Goal: Information Seeking & Learning: Understand process/instructions

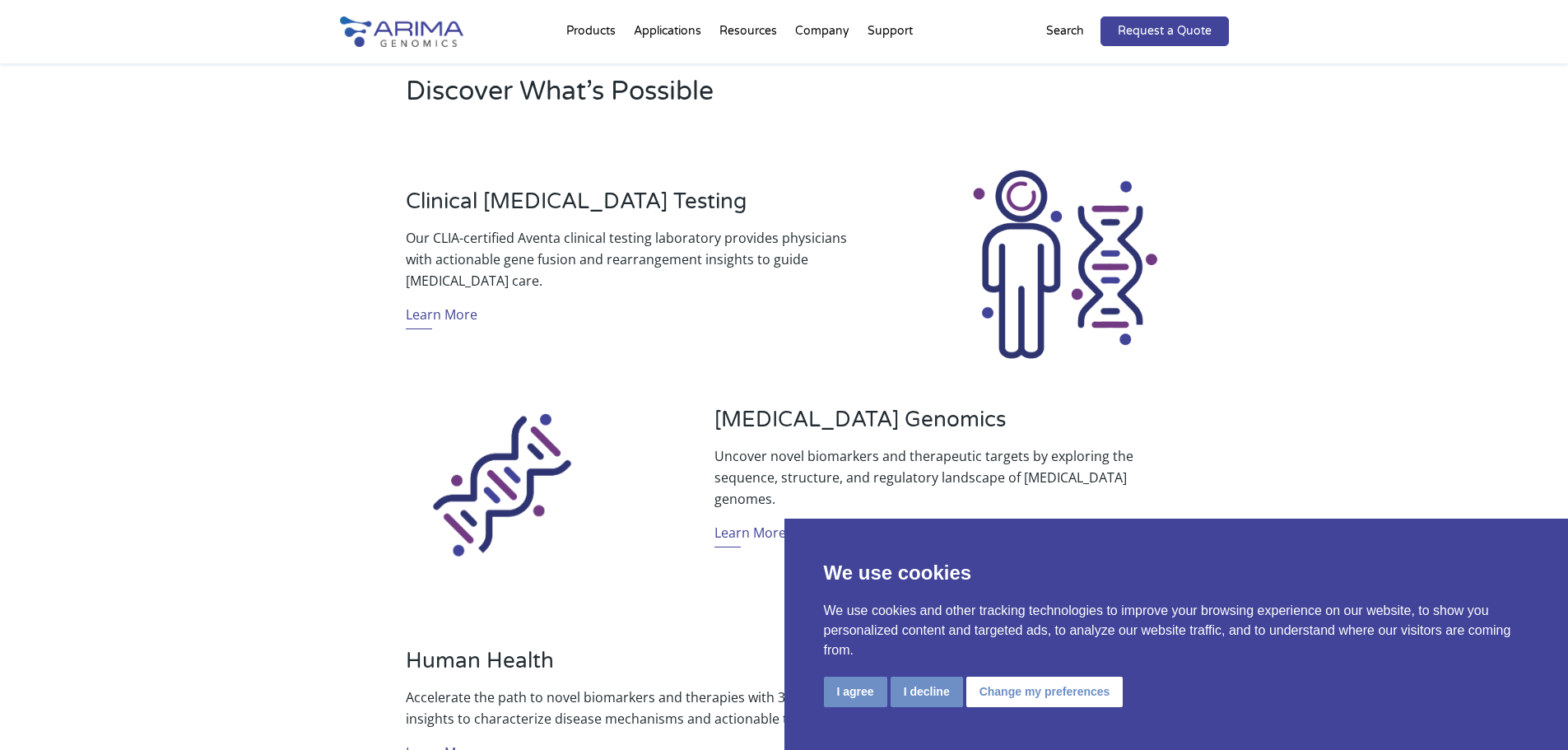
scroll to position [724, 0]
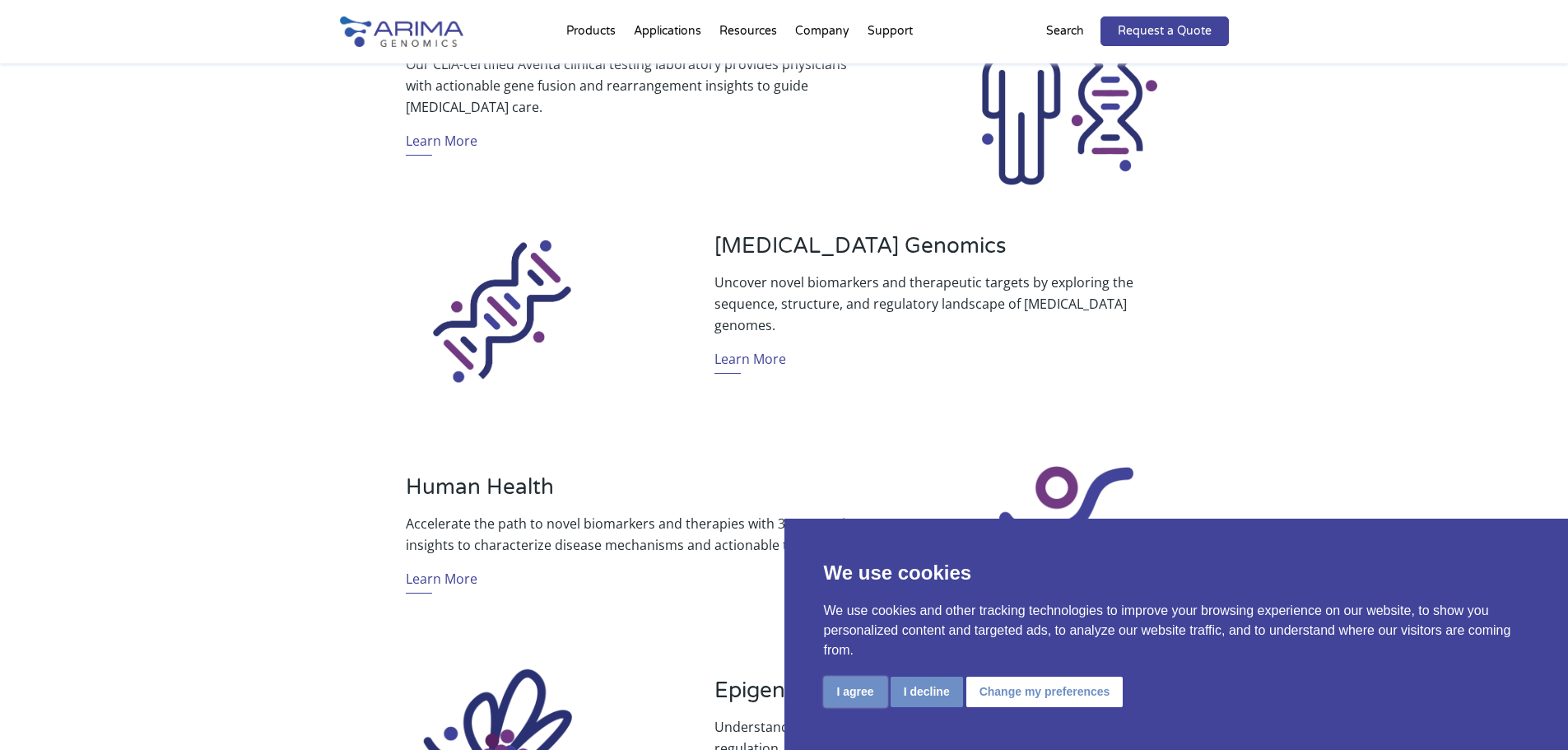
click at [850, 692] on button "I agree" at bounding box center [855, 692] width 63 height 31
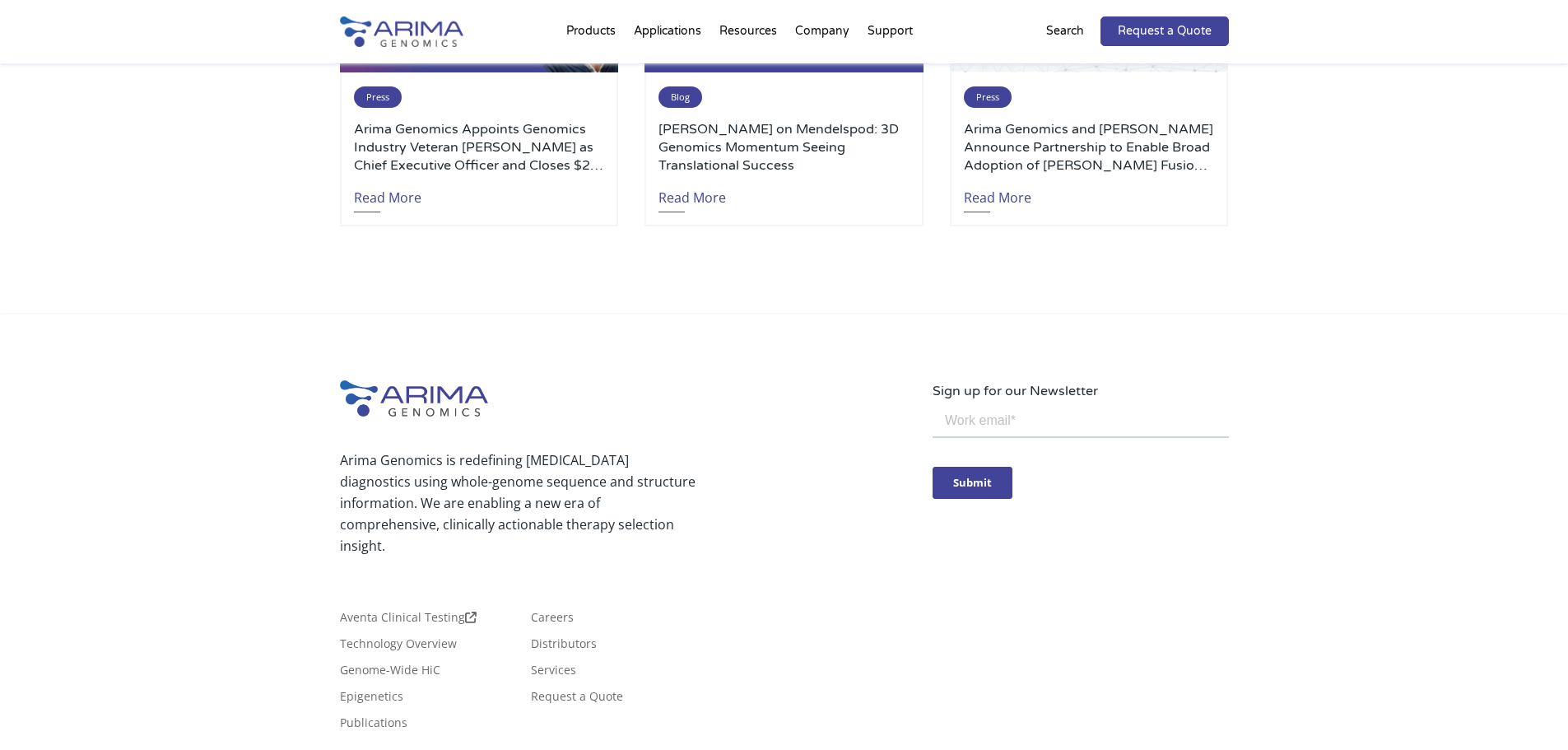
scroll to position [3871, 0]
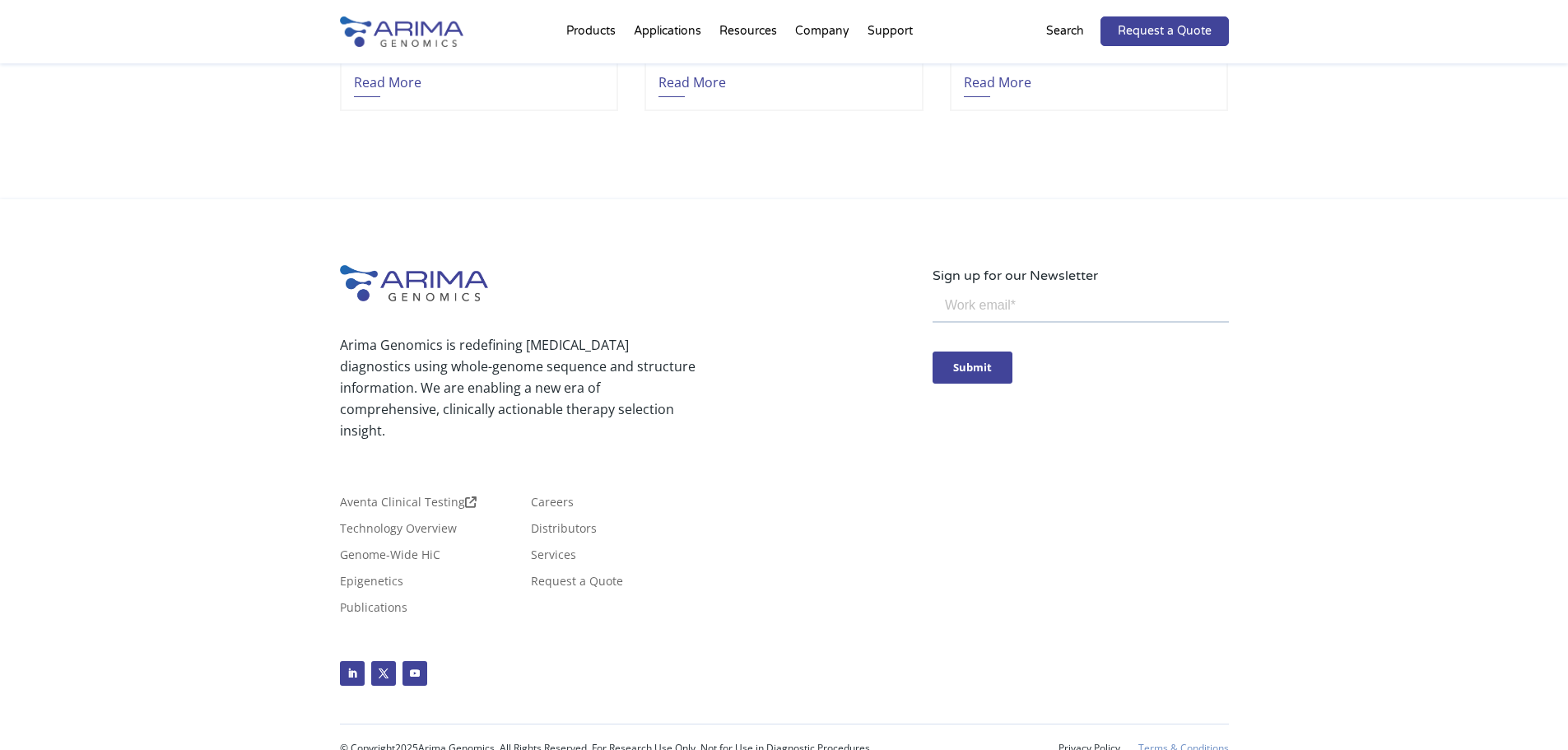
click at [1168, 742] on link "Terms & Conditions" at bounding box center [1183, 748] width 91 height 11
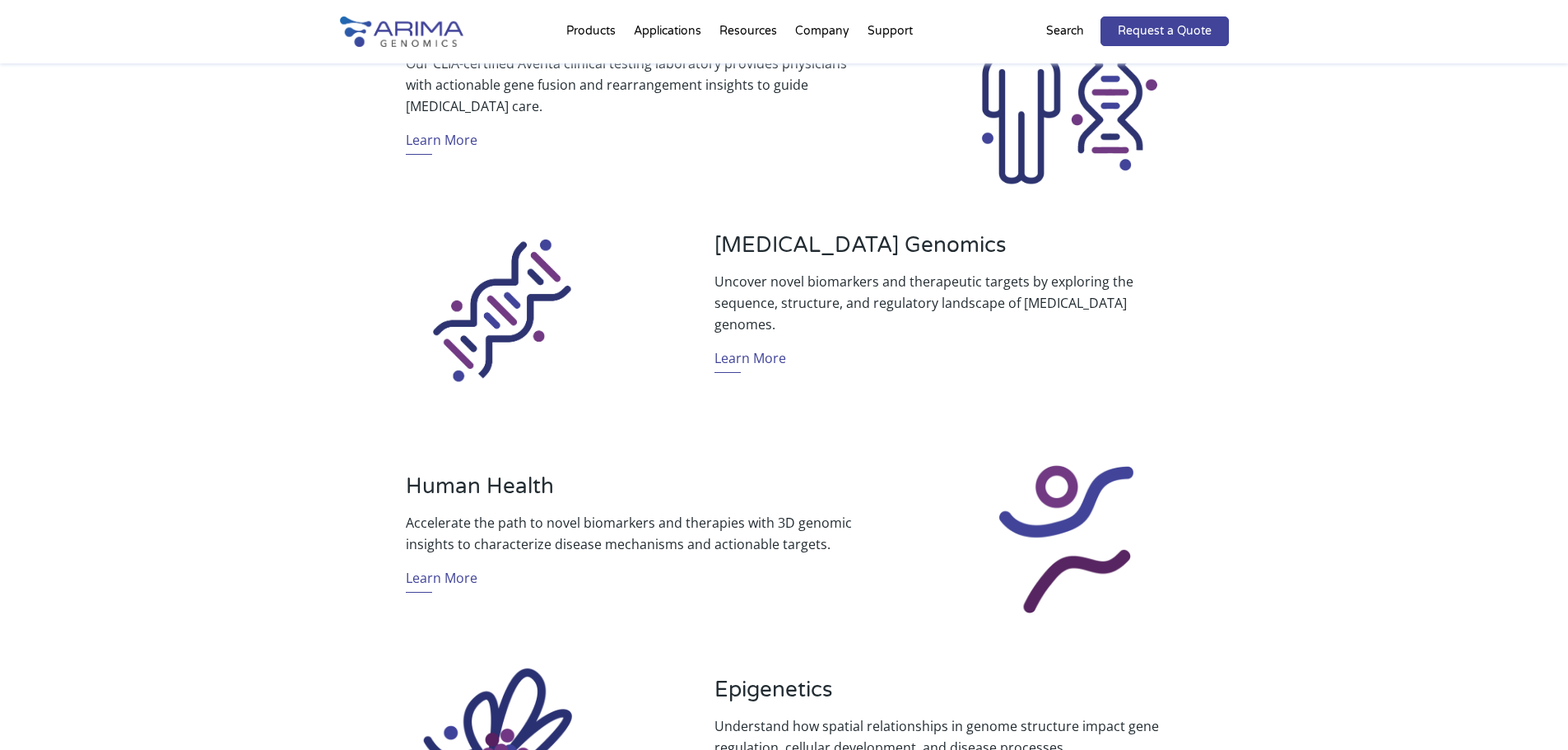
scroll to position [330, 0]
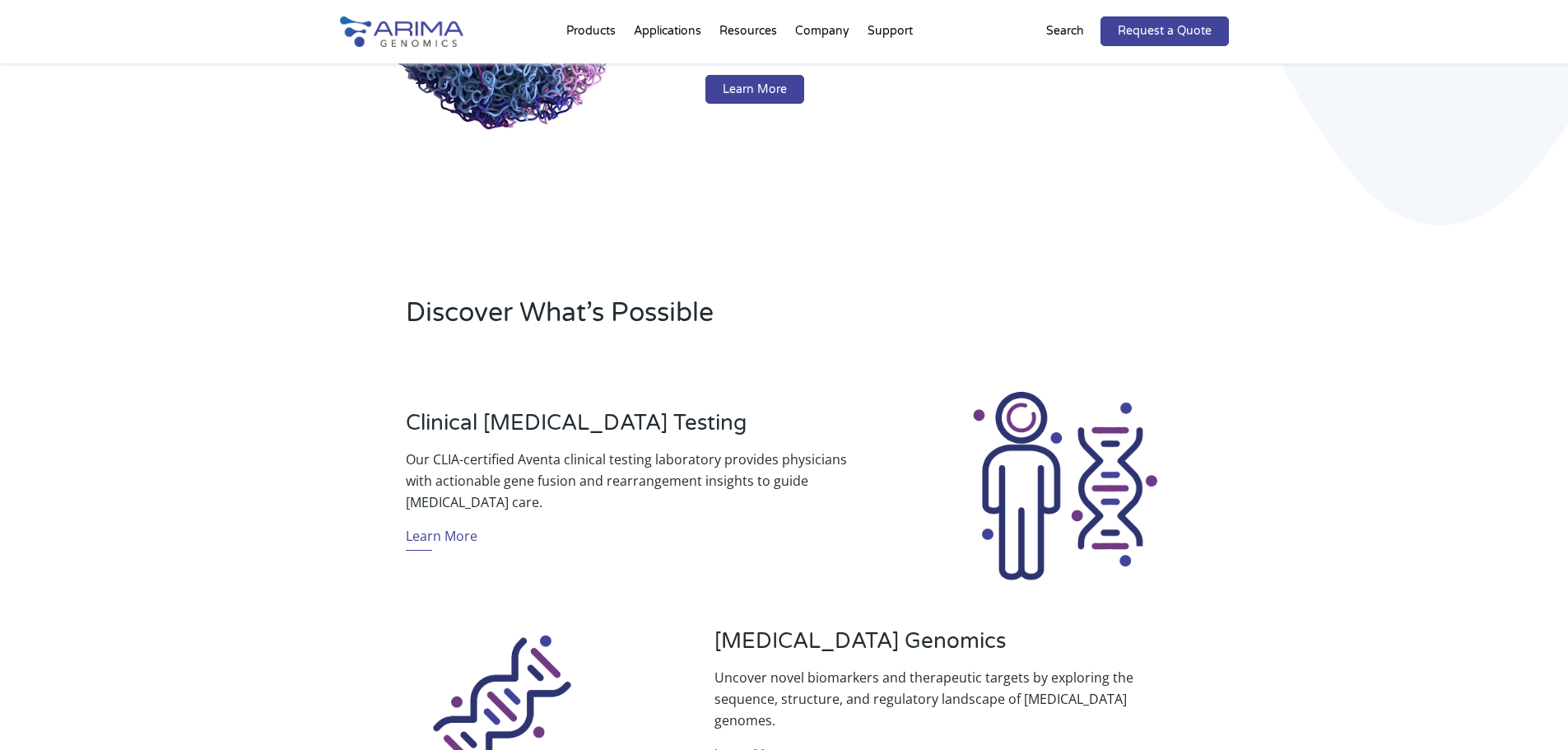
click at [871, 356] on div "Discover What’s Possible" at bounding box center [784, 319] width 889 height 94
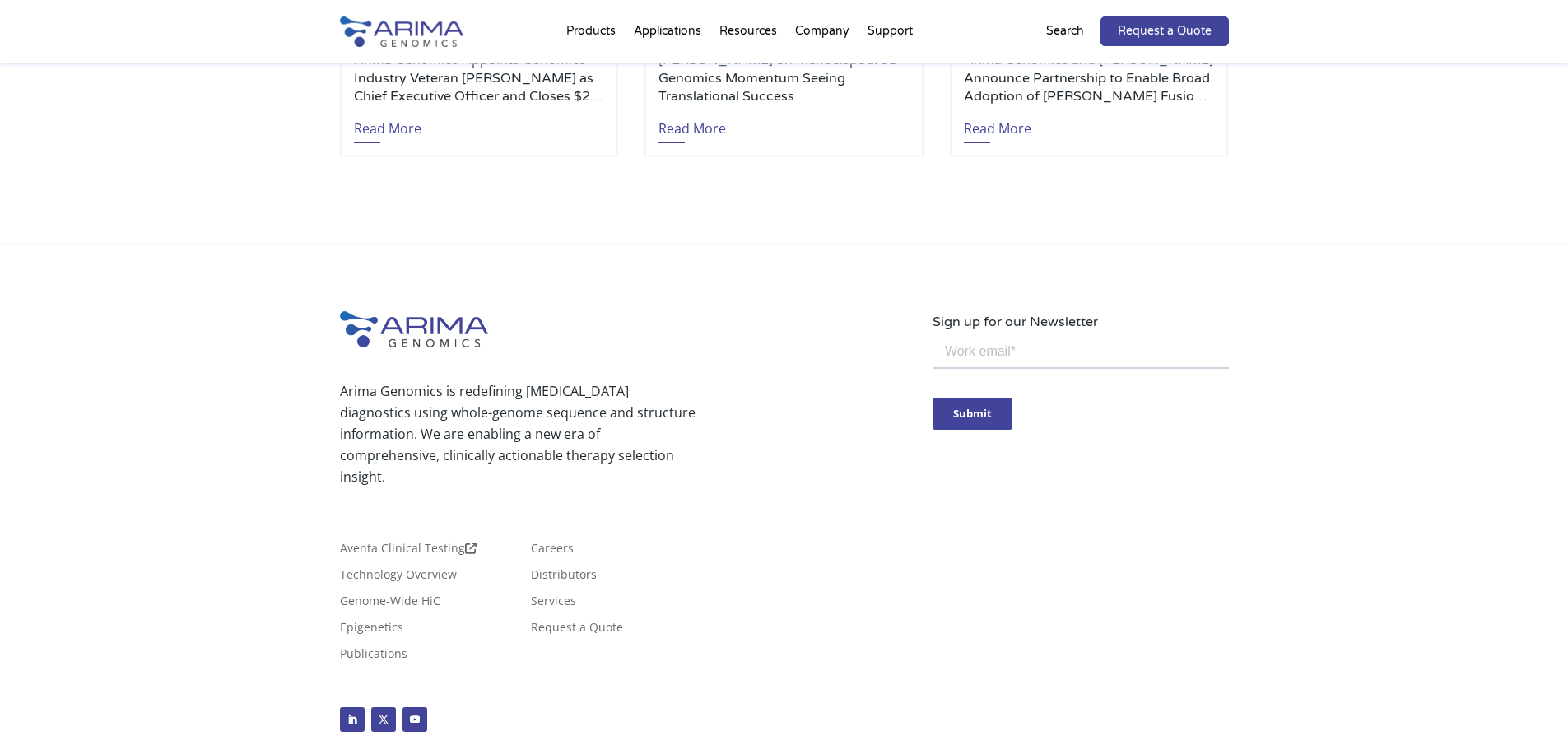
scroll to position [3871, 0]
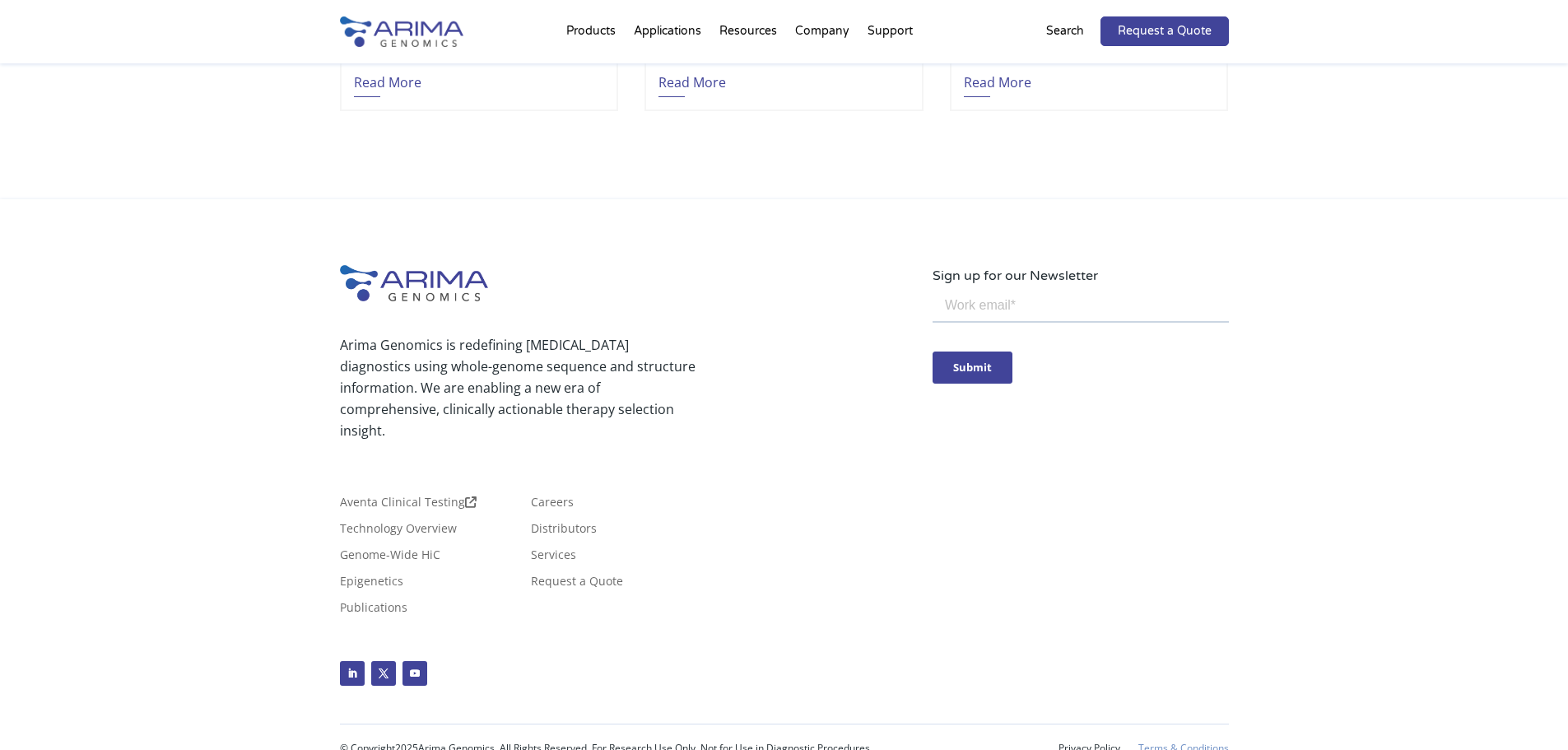
click at [1172, 742] on link "Terms & Conditions" at bounding box center [1183, 748] width 91 height 11
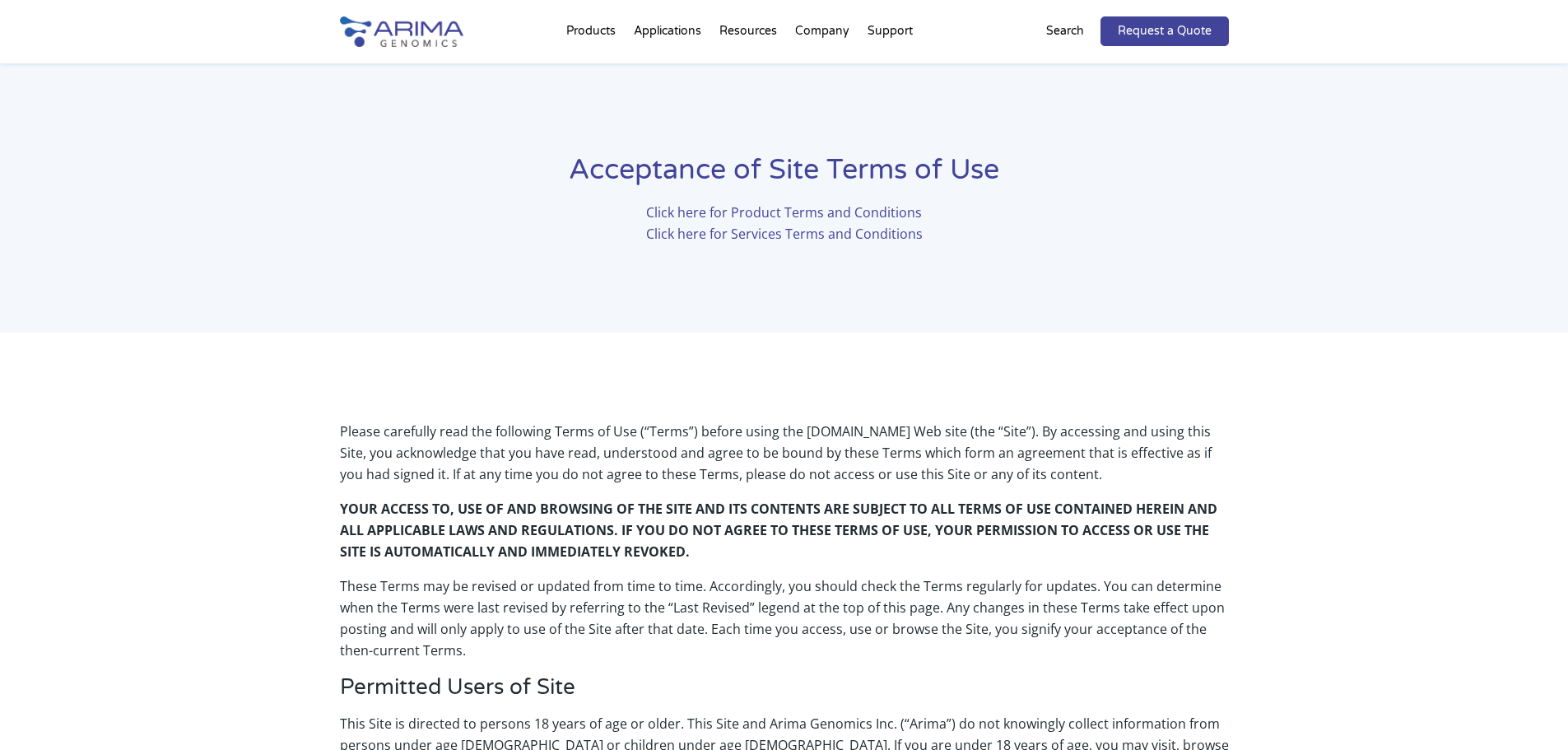
click at [793, 209] on link "Click here for Product Terms and Conditions" at bounding box center [784, 212] width 276 height 18
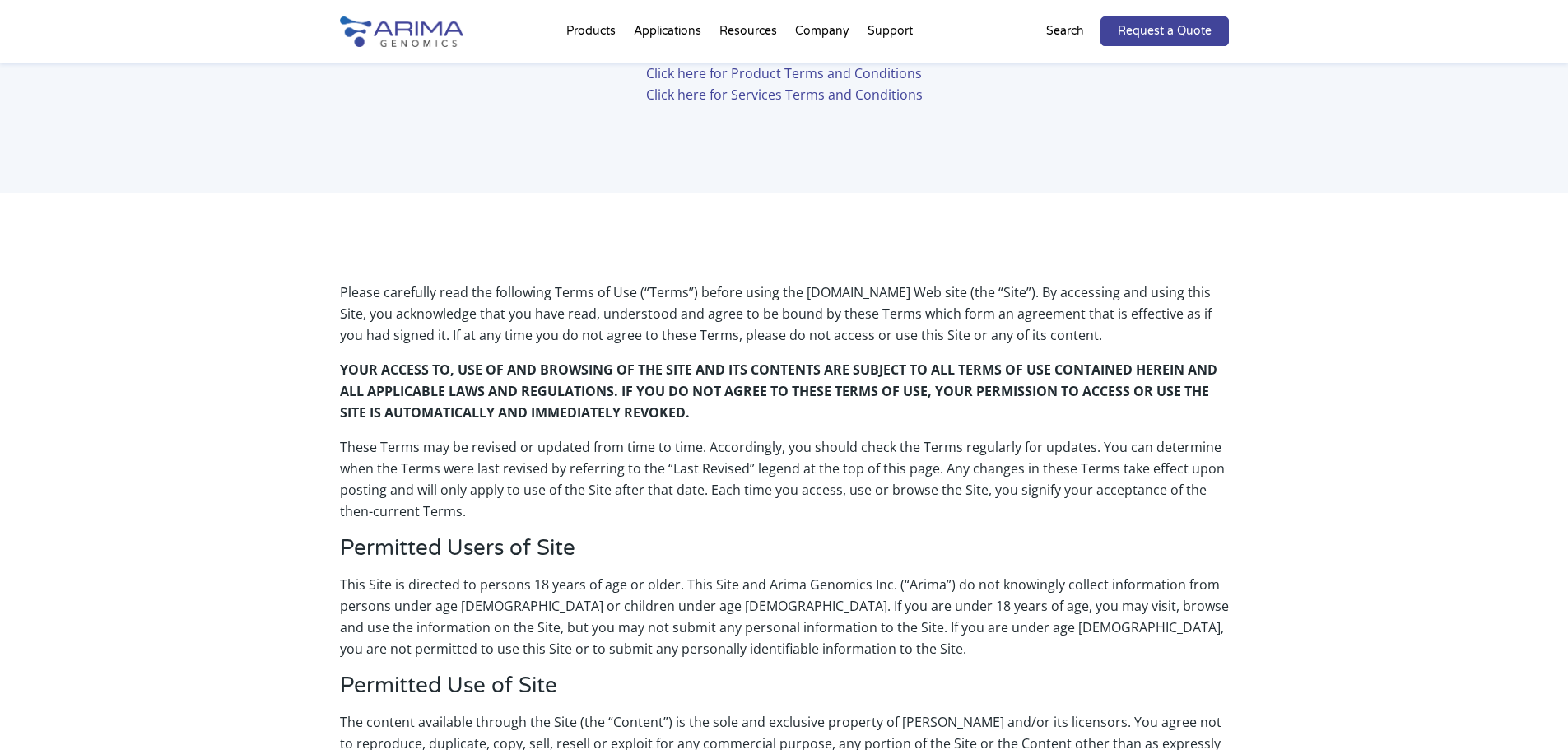
scroll to position [83, 0]
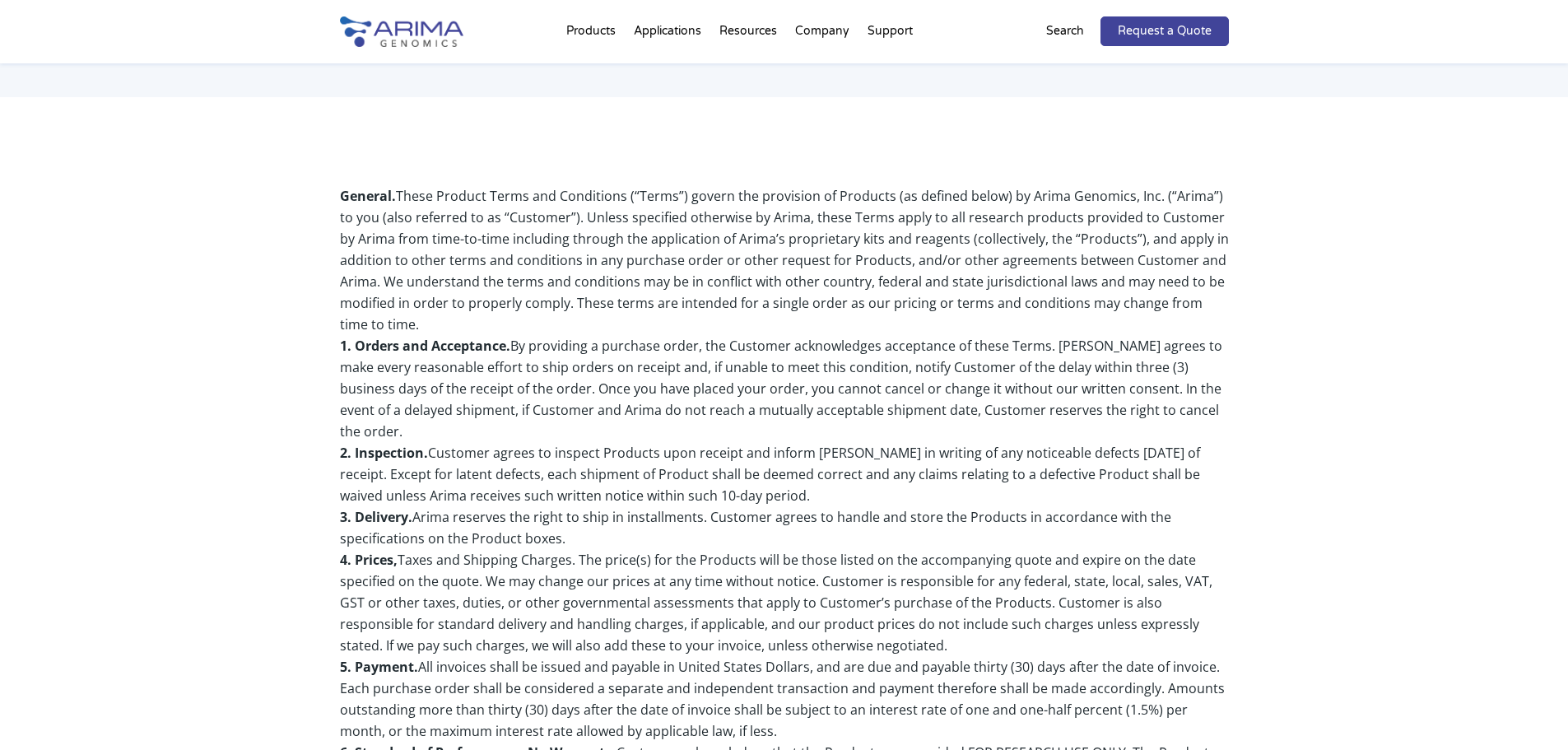
scroll to position [197, 0]
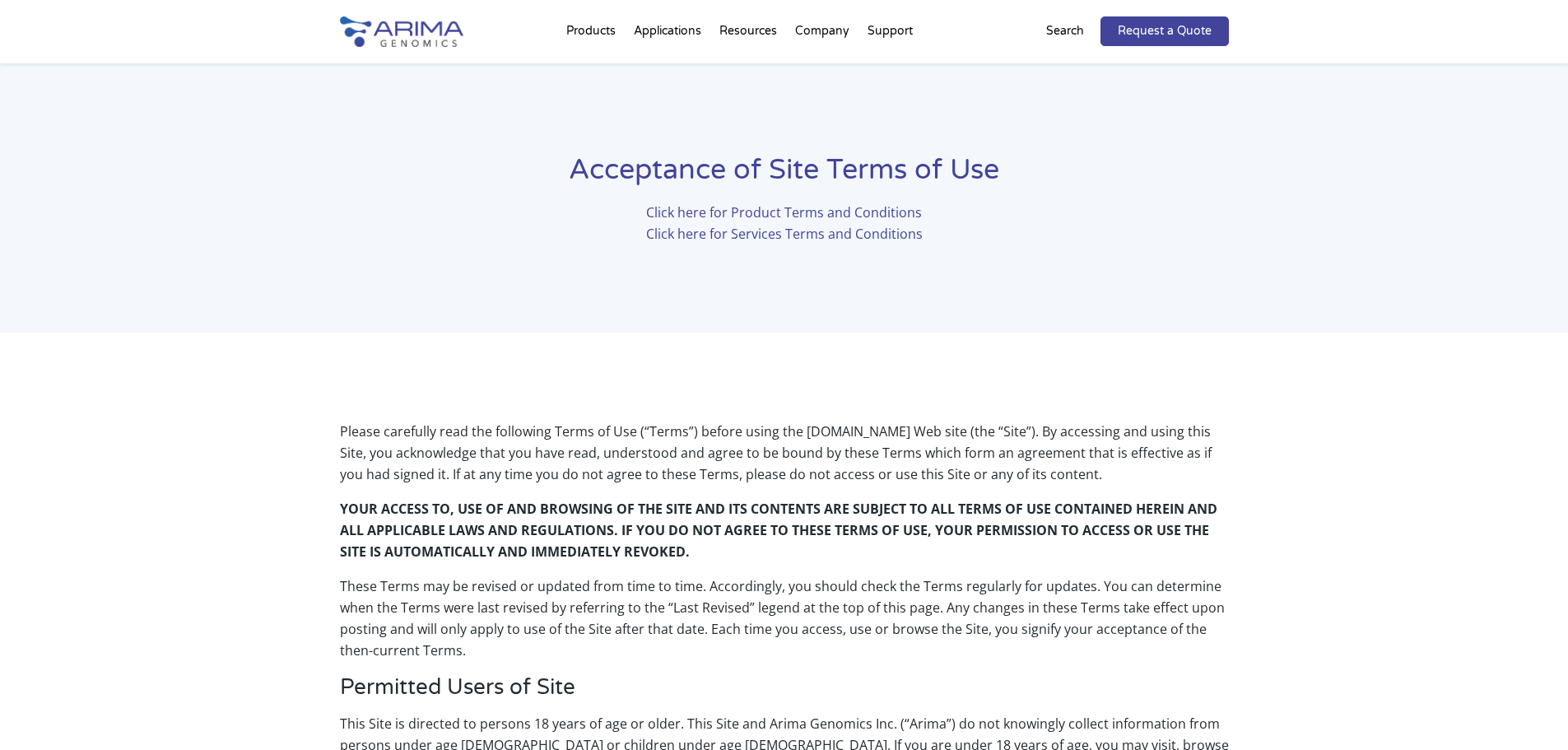
click at [766, 208] on link "Click here for Product Terms and Conditions" at bounding box center [784, 212] width 276 height 18
click at [766, 229] on link "Click here for Services Terms and Conditions" at bounding box center [784, 234] width 277 height 18
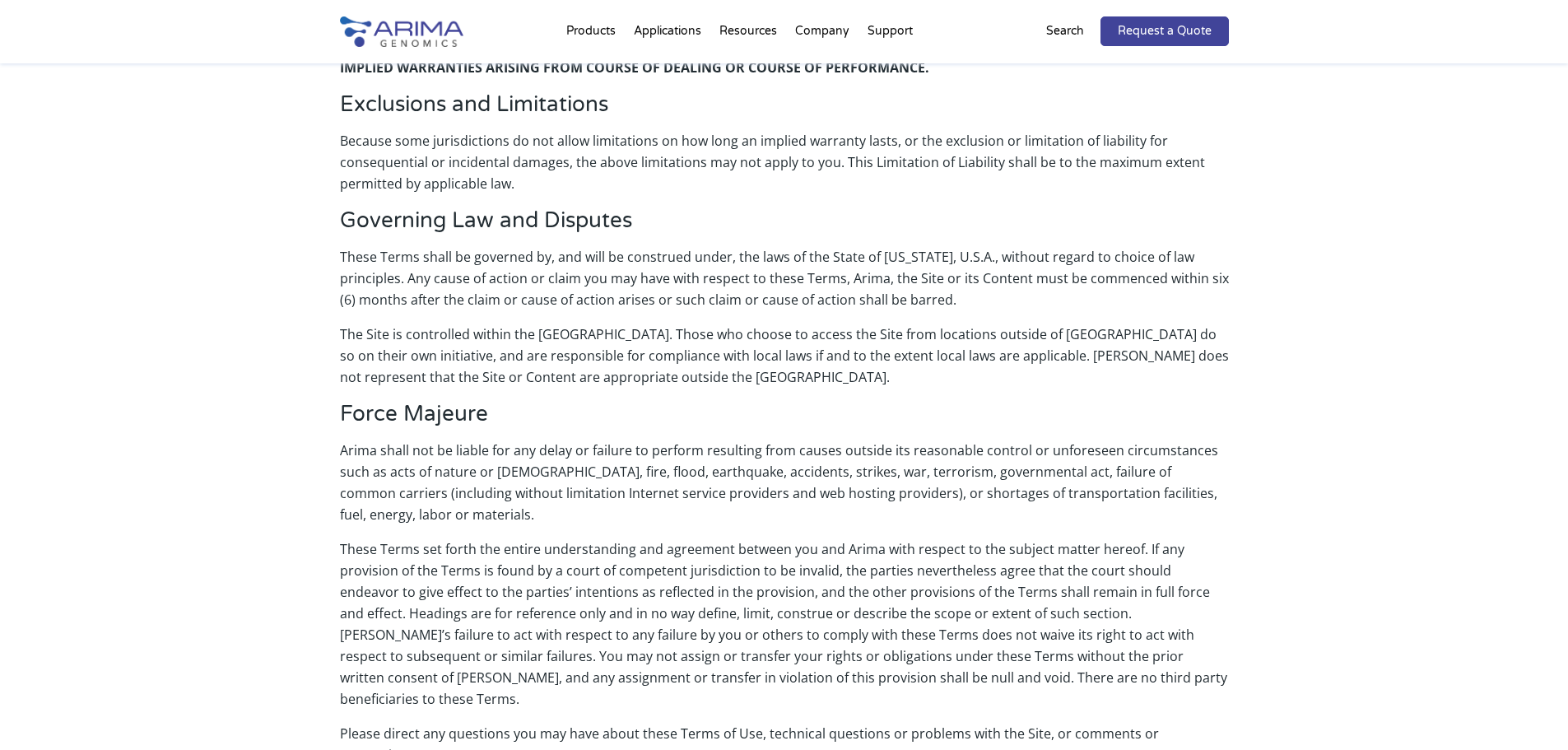
scroll to position [3743, 0]
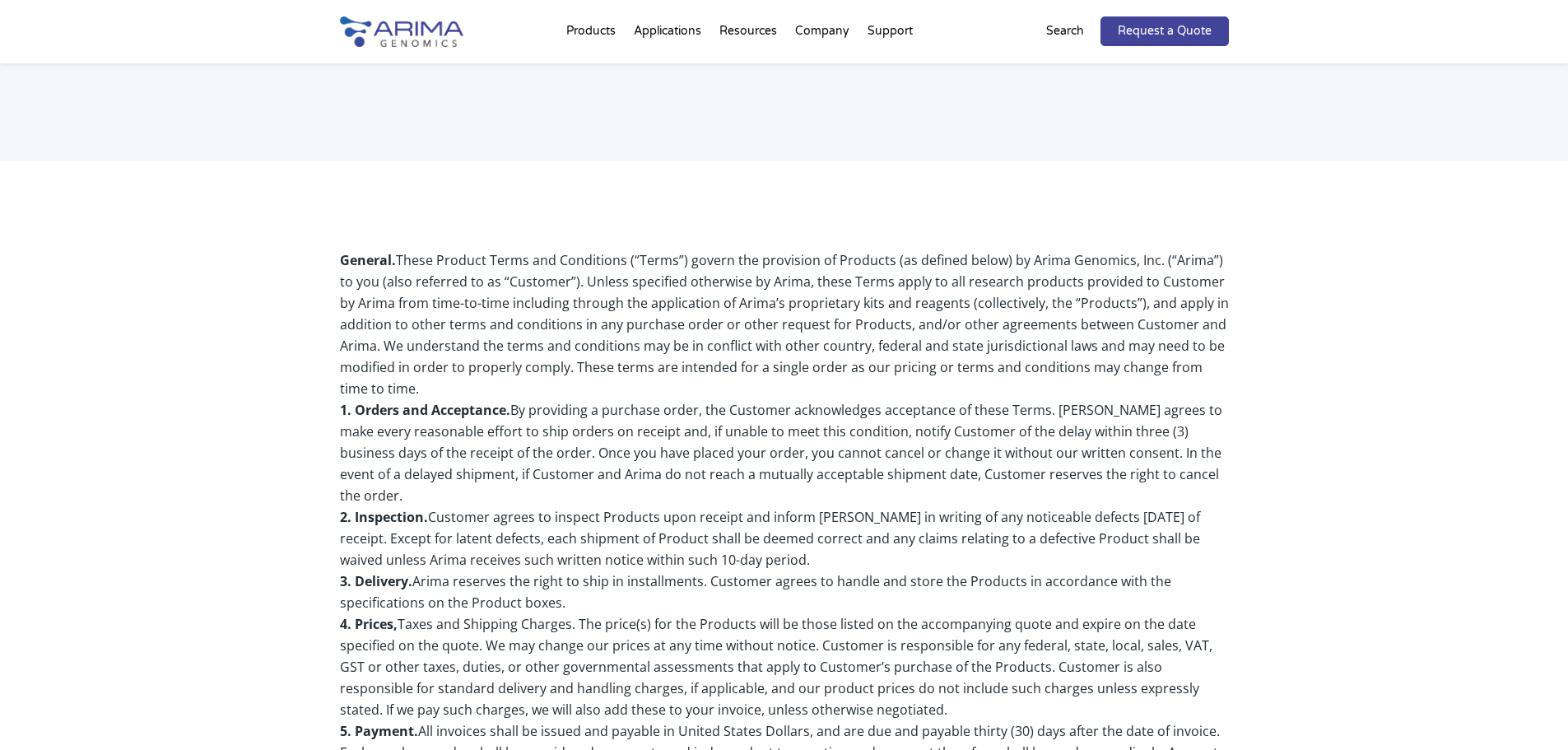
scroll to position [131, 0]
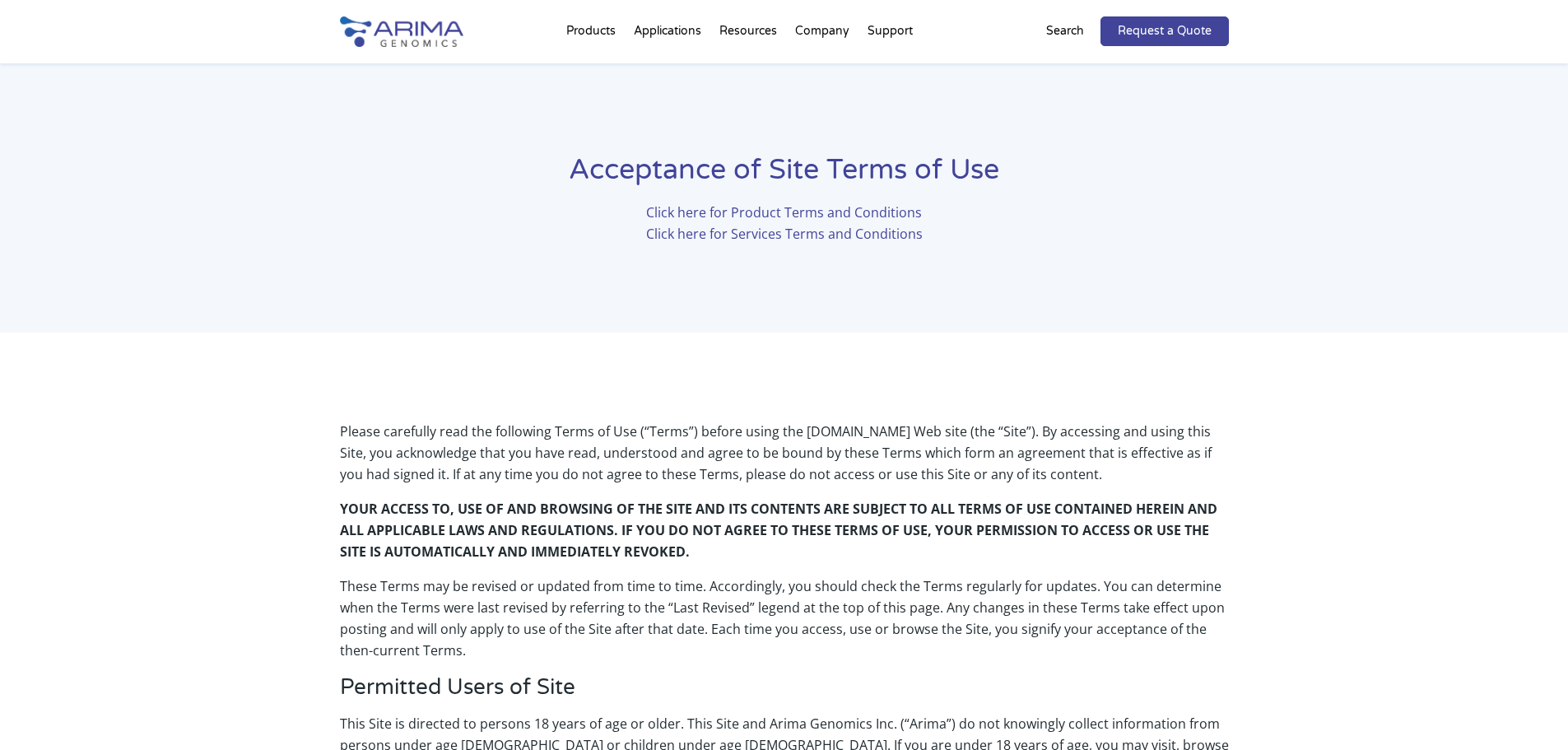
click at [794, 212] on link "Click here for Product Terms and Conditions" at bounding box center [784, 212] width 276 height 18
